Goal: Navigation & Orientation: Find specific page/section

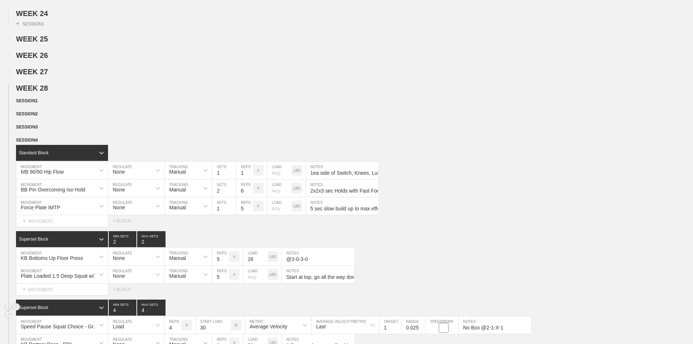
scroll to position [764, 0]
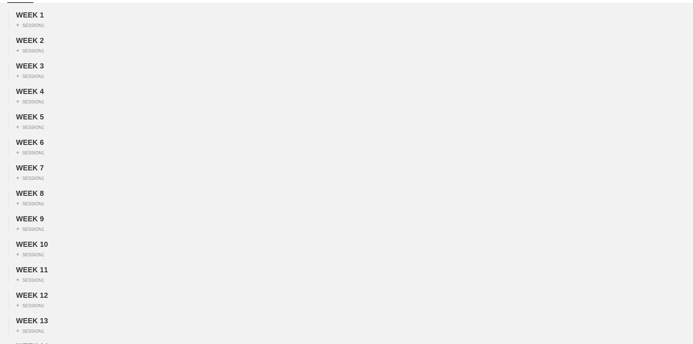
scroll to position [0, 0]
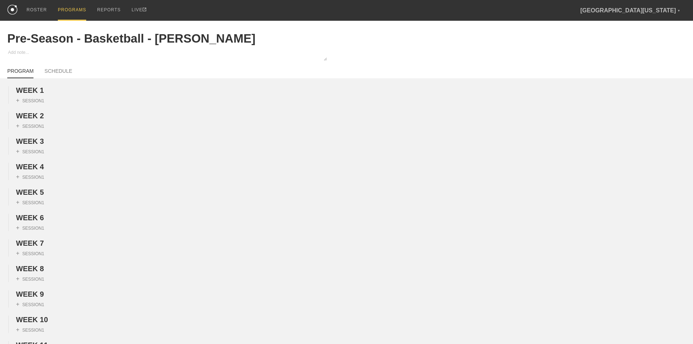
click at [73, 12] on div "PROGRAMS" at bounding box center [72, 10] width 28 height 21
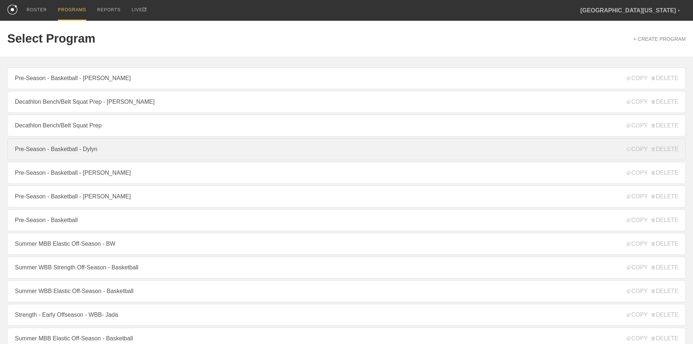
click at [90, 155] on link "Pre-Season - Basketball - Dylyn" at bounding box center [346, 149] width 678 height 22
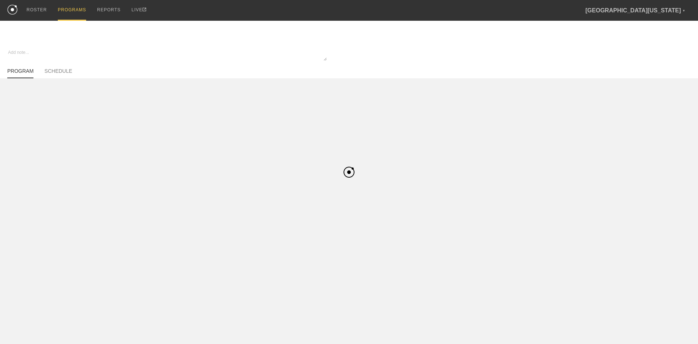
type textarea "x"
type input "Pre-Season - Basketball - Dylyn"
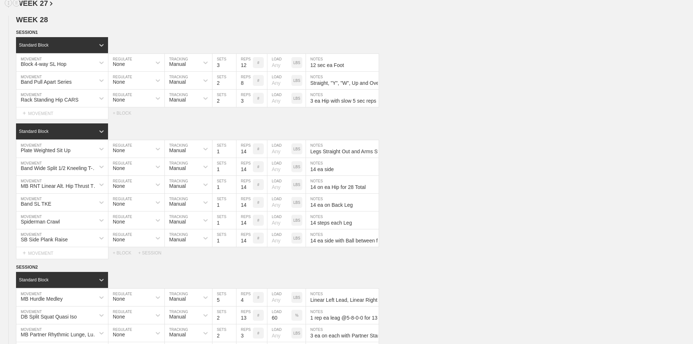
scroll to position [748, 0]
